Goal: Contribute content

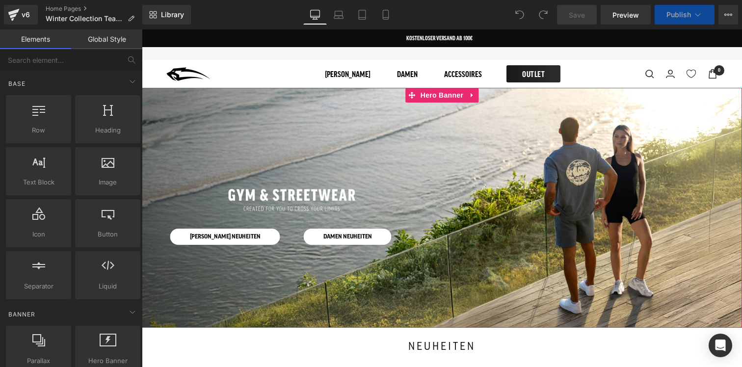
click at [322, 128] on div at bounding box center [442, 208] width 600 height 240
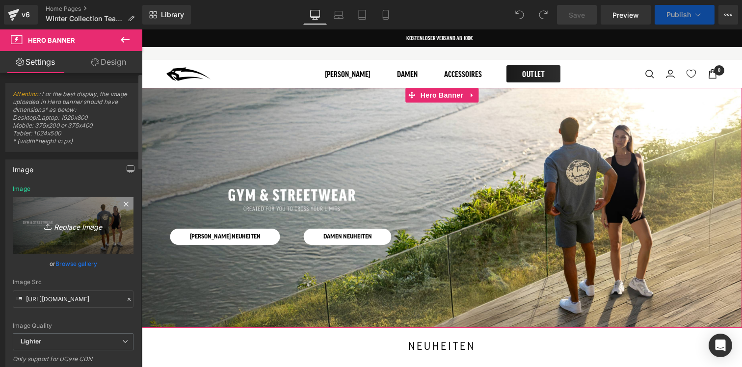
click at [78, 224] on icon "Replace Image" at bounding box center [73, 225] width 79 height 12
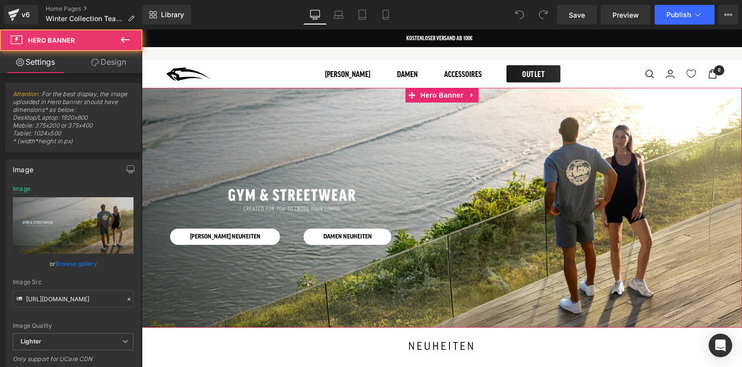
click at [276, 154] on div at bounding box center [442, 208] width 600 height 240
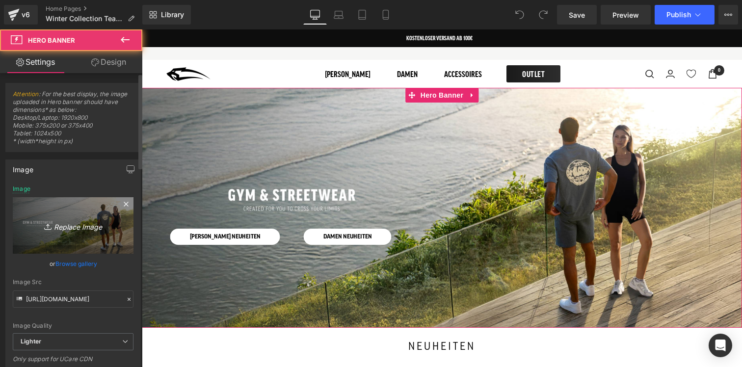
click at [83, 224] on icon "Replace Image" at bounding box center [73, 225] width 79 height 12
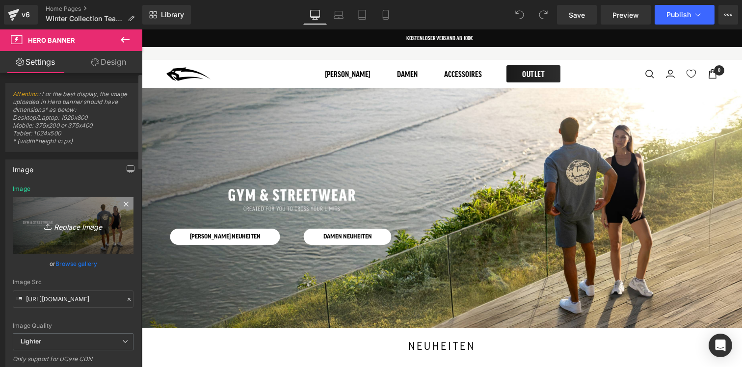
type input "C:\fakepath\gym and streetwear (2).jpg"
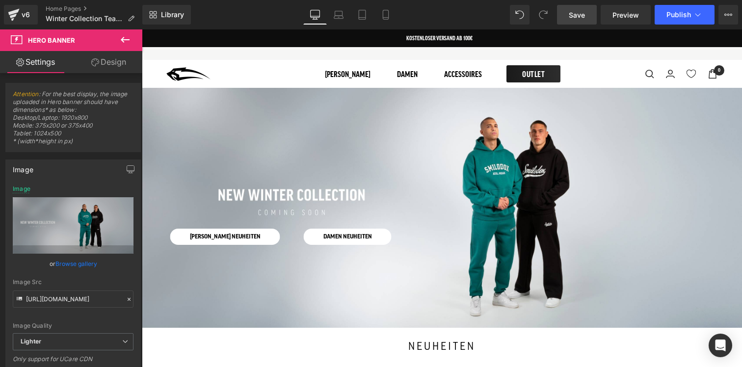
click at [570, 19] on span "Save" at bounding box center [577, 15] width 16 height 10
click at [621, 15] on span "Preview" at bounding box center [626, 15] width 27 height 10
click at [337, 11] on icon at bounding box center [339, 15] width 10 height 10
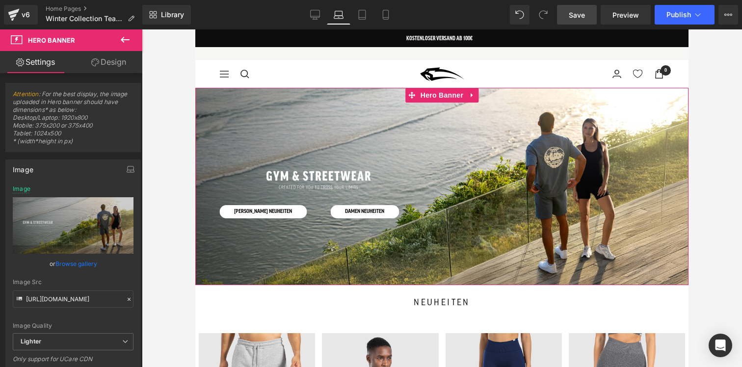
click at [324, 113] on div at bounding box center [441, 186] width 493 height 197
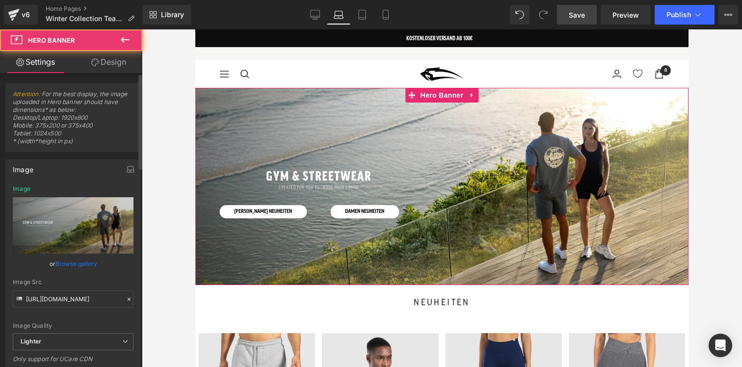
click at [81, 262] on link "Browse gallery" at bounding box center [76, 263] width 42 height 17
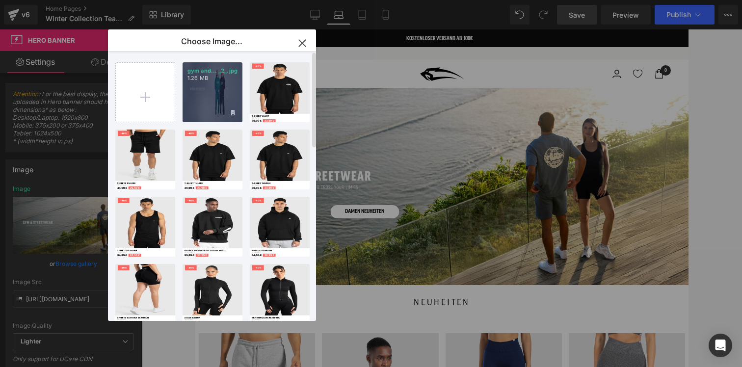
click at [208, 101] on div "gym and... _2_.jpg 1.26 MB" at bounding box center [213, 92] width 60 height 60
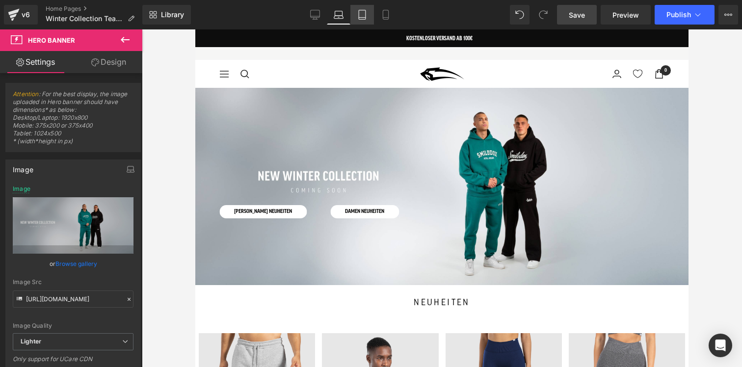
click at [366, 15] on icon at bounding box center [362, 14] width 7 height 9
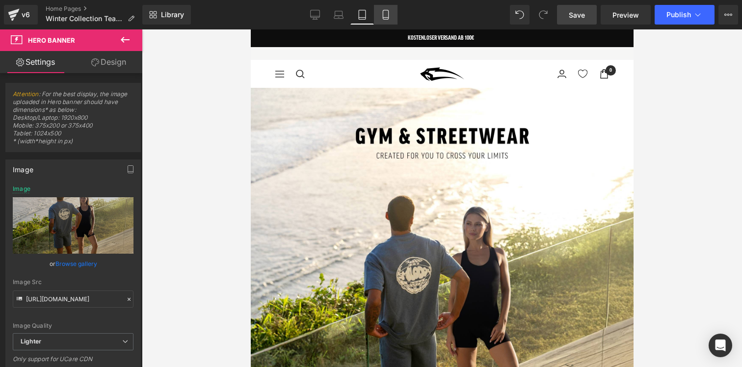
click at [391, 15] on icon at bounding box center [386, 15] width 10 height 10
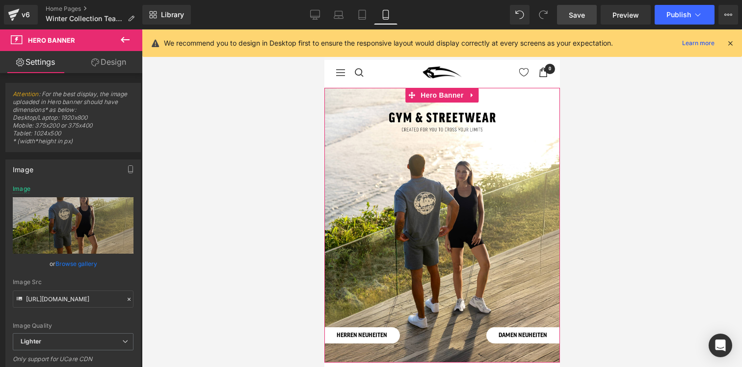
click at [368, 143] on div at bounding box center [442, 225] width 236 height 275
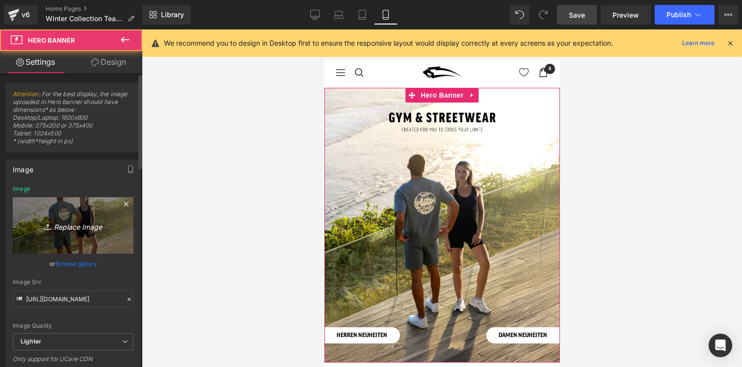
click at [72, 221] on icon "Replace Image" at bounding box center [73, 225] width 79 height 12
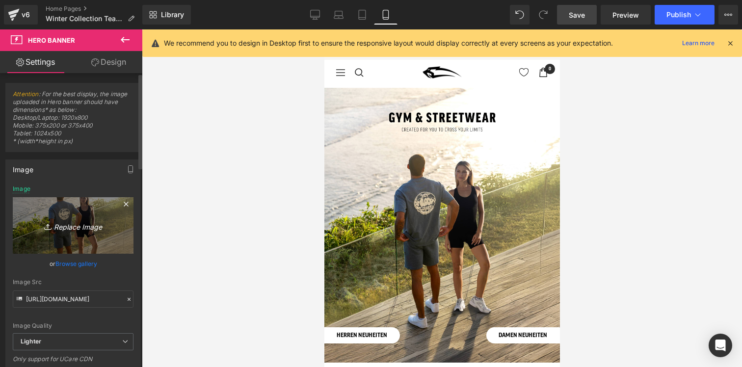
type input "C:\fakepath\gym and streetwear (3).jpg"
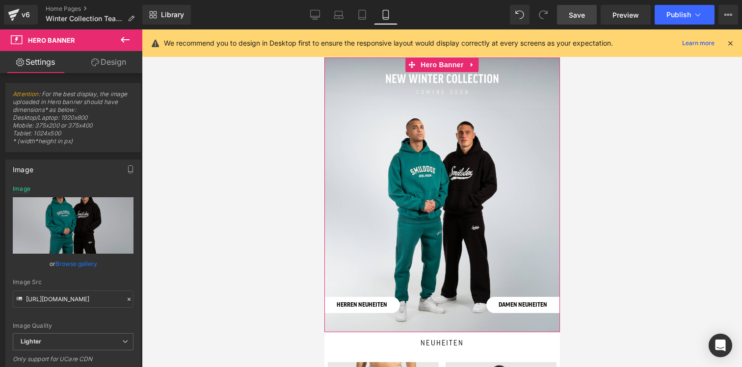
scroll to position [39, 0]
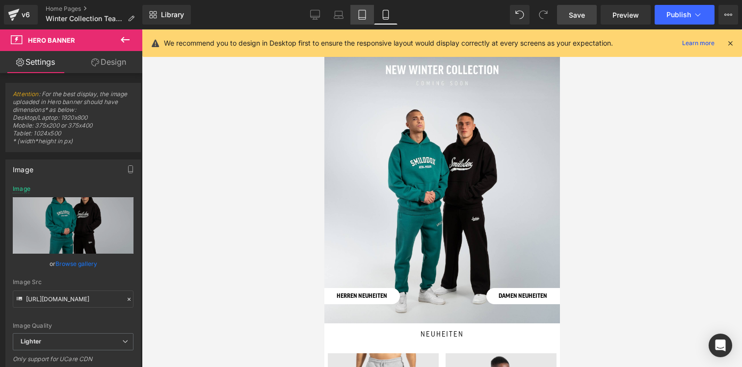
click at [368, 19] on link "Tablet" at bounding box center [362, 15] width 24 height 20
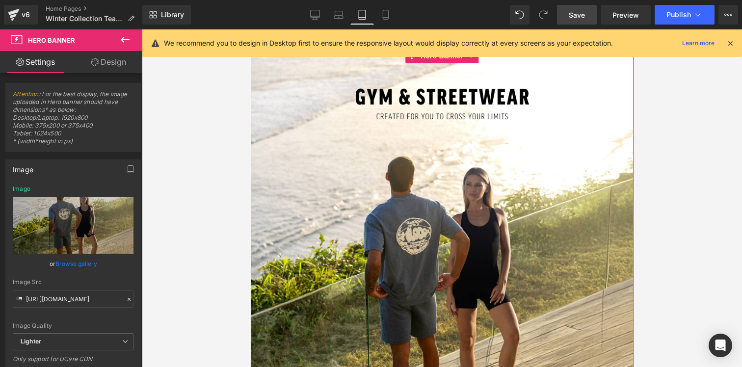
click at [375, 153] on div at bounding box center [441, 272] width 383 height 447
click at [74, 260] on link "Browse gallery" at bounding box center [76, 263] width 42 height 17
click at [582, 0] on div "You are previewing how the will restyle your page. You can not edit Elements in…" at bounding box center [371, 0] width 742 height 0
click at [582, 17] on span "Save" at bounding box center [577, 15] width 16 height 10
click at [730, 42] on icon at bounding box center [730, 43] width 9 height 9
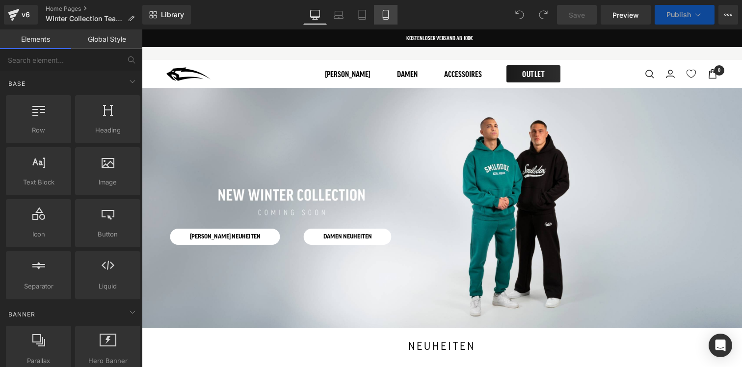
click at [387, 20] on link "Mobile" at bounding box center [386, 15] width 24 height 20
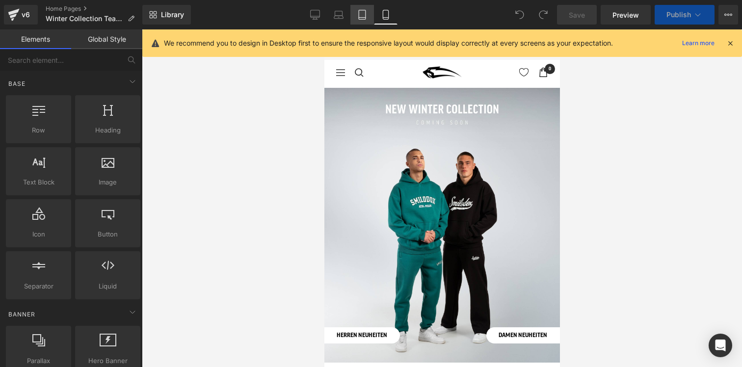
click at [364, 10] on icon at bounding box center [362, 15] width 10 height 10
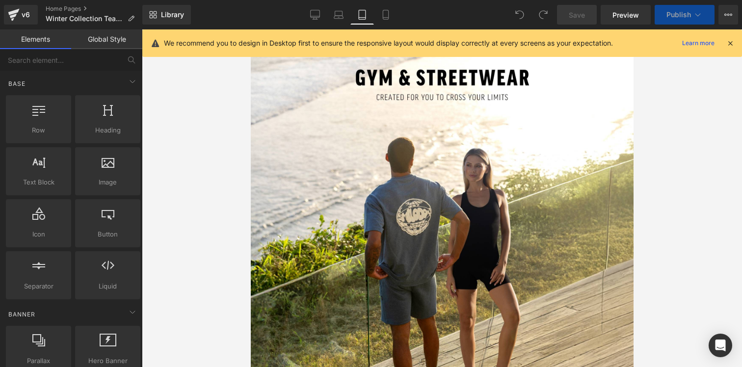
click at [356, 130] on div at bounding box center [441, 252] width 383 height 447
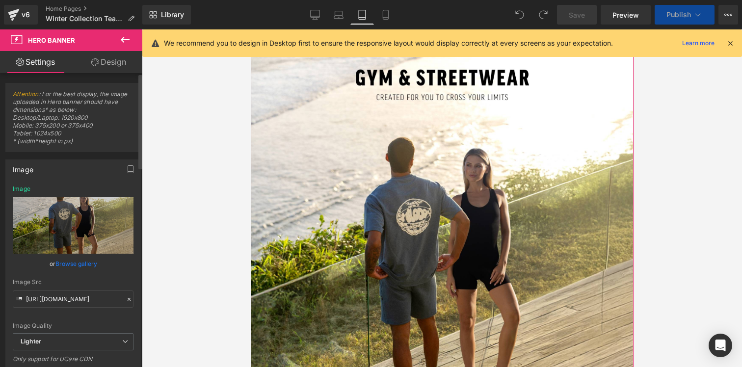
click at [62, 266] on link "Browse gallery" at bounding box center [76, 263] width 42 height 17
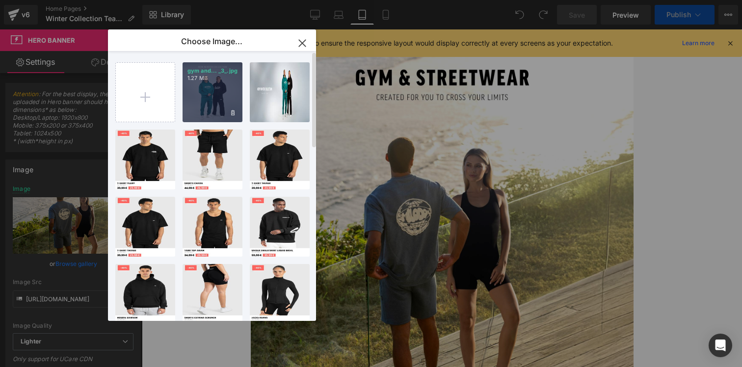
click at [216, 97] on div "gym and... _3_.jpg 1.27 MB" at bounding box center [213, 92] width 60 height 60
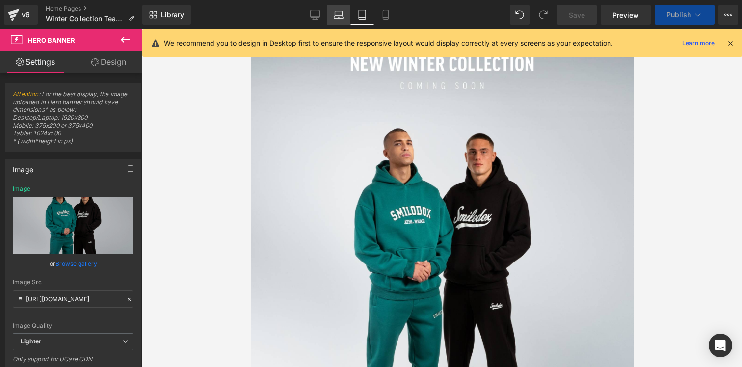
click at [337, 17] on icon at bounding box center [339, 15] width 10 height 10
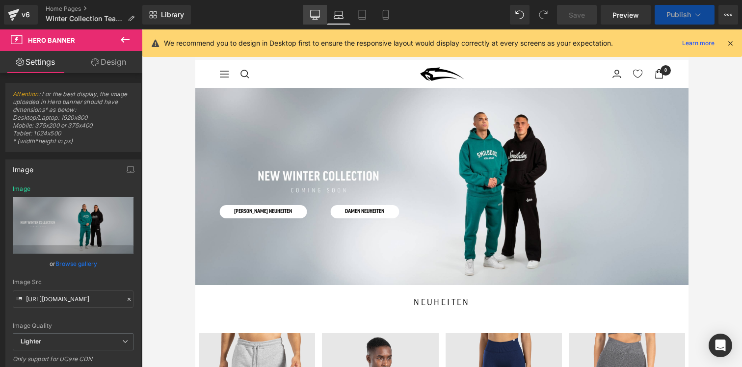
click at [315, 17] on icon at bounding box center [315, 15] width 10 height 10
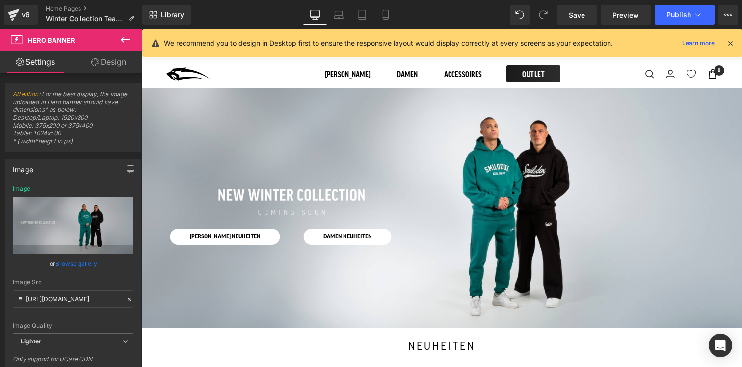
click at [730, 43] on icon at bounding box center [730, 43] width 9 height 9
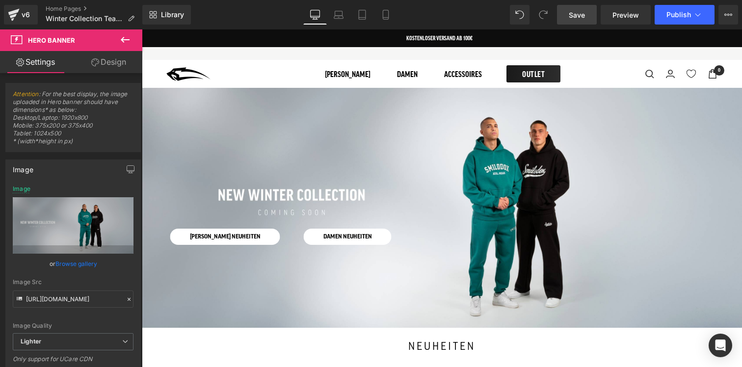
click at [577, 21] on link "Save" at bounding box center [577, 15] width 40 height 20
click at [389, 19] on icon at bounding box center [386, 15] width 10 height 10
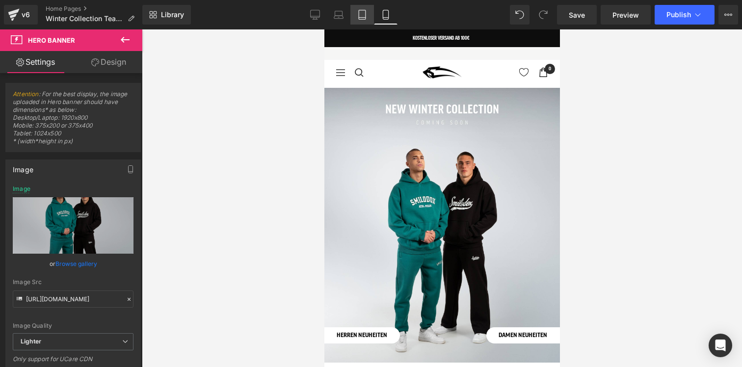
click at [362, 17] on icon at bounding box center [362, 15] width 10 height 10
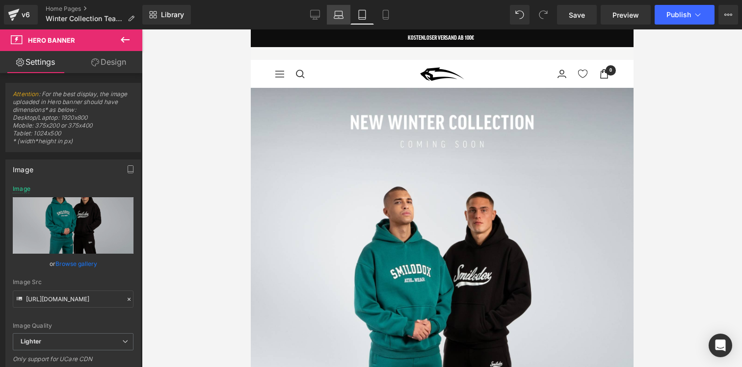
click at [338, 21] on link "Laptop" at bounding box center [339, 15] width 24 height 20
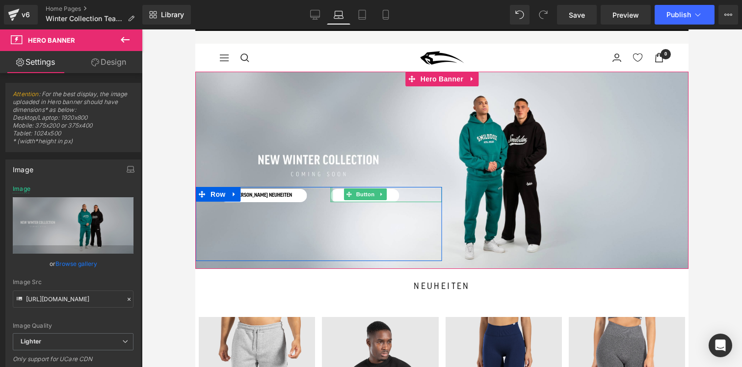
scroll to position [19, 0]
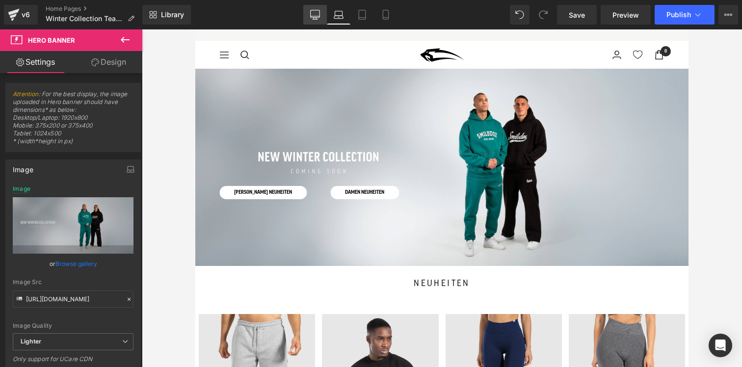
click at [316, 17] on icon at bounding box center [315, 13] width 9 height 7
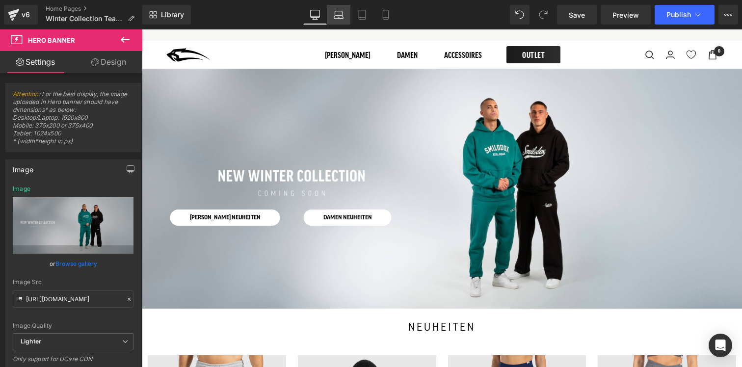
click at [344, 23] on link "Laptop" at bounding box center [339, 15] width 24 height 20
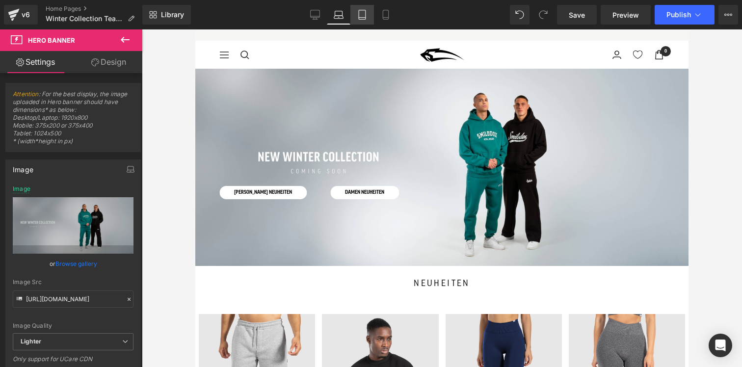
click at [362, 20] on link "Tablet" at bounding box center [362, 15] width 24 height 20
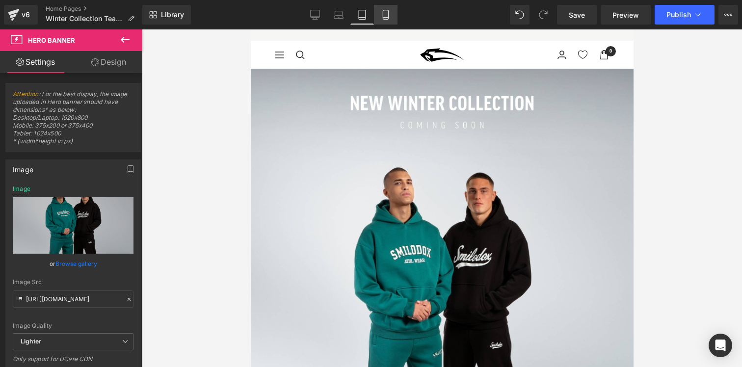
click at [382, 19] on icon at bounding box center [386, 15] width 10 height 10
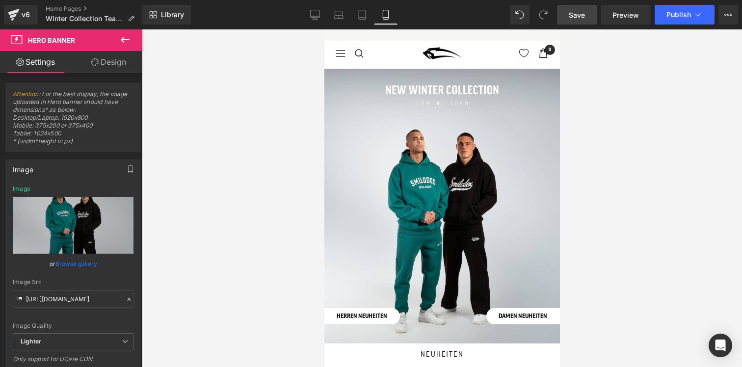
click at [585, 15] on span "Save" at bounding box center [577, 15] width 16 height 10
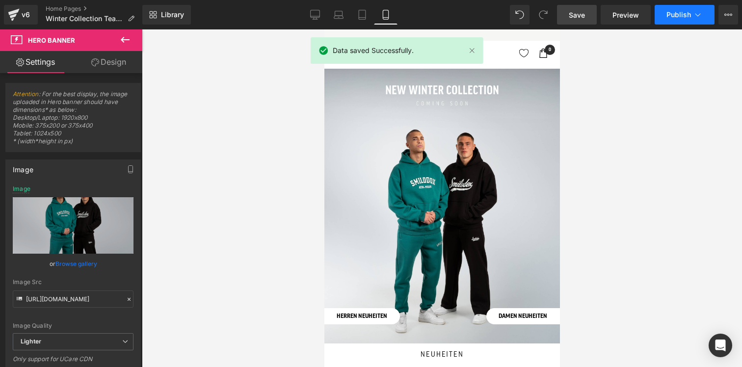
click at [676, 14] on span "Publish" at bounding box center [679, 15] width 25 height 8
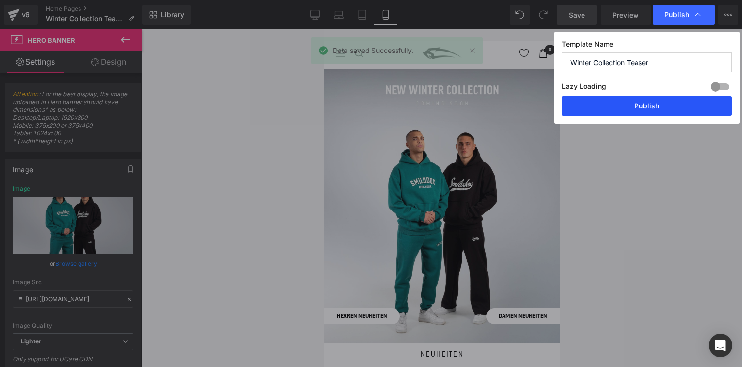
click at [633, 105] on button "Publish" at bounding box center [647, 106] width 170 height 20
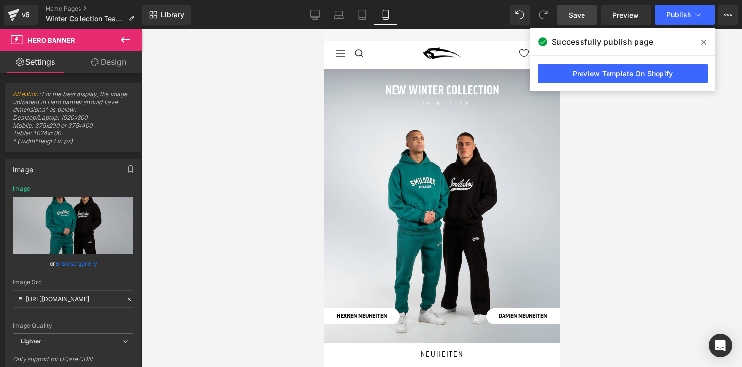
click at [703, 39] on icon at bounding box center [703, 42] width 5 height 8
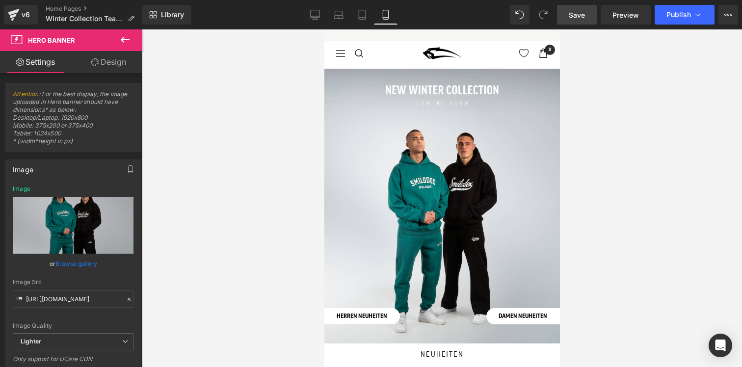
click at [221, 97] on div at bounding box center [442, 198] width 600 height 338
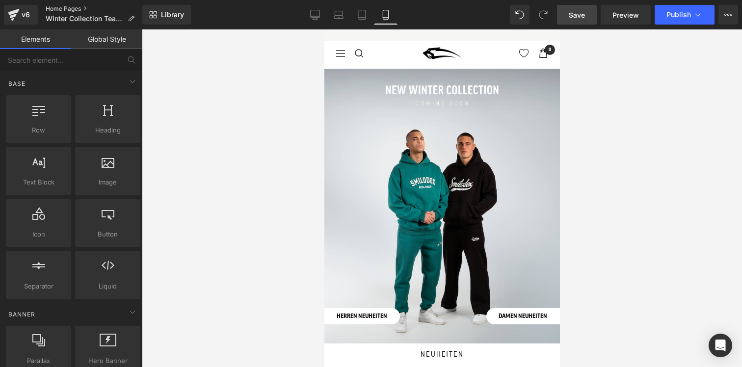
click at [67, 8] on link "Home Pages" at bounding box center [94, 9] width 97 height 8
